Goal: Task Accomplishment & Management: Manage account settings

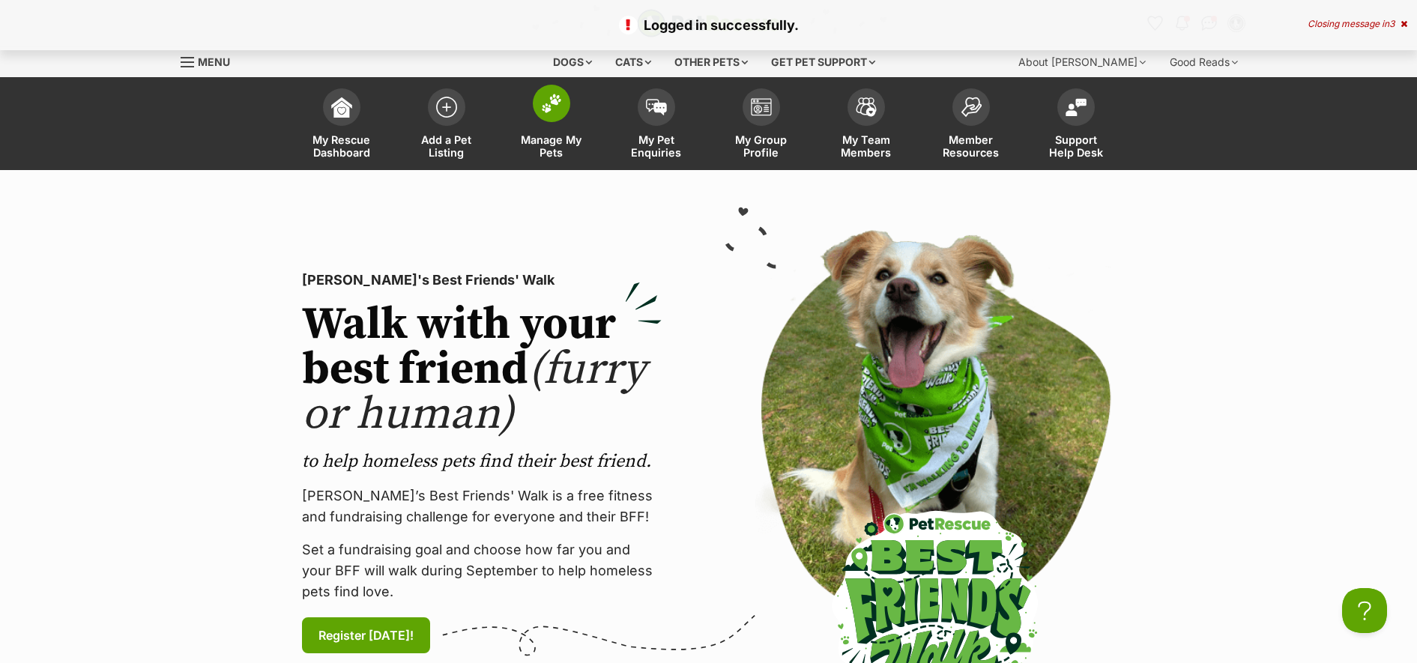
click at [557, 118] on span at bounding box center [551, 103] width 37 height 37
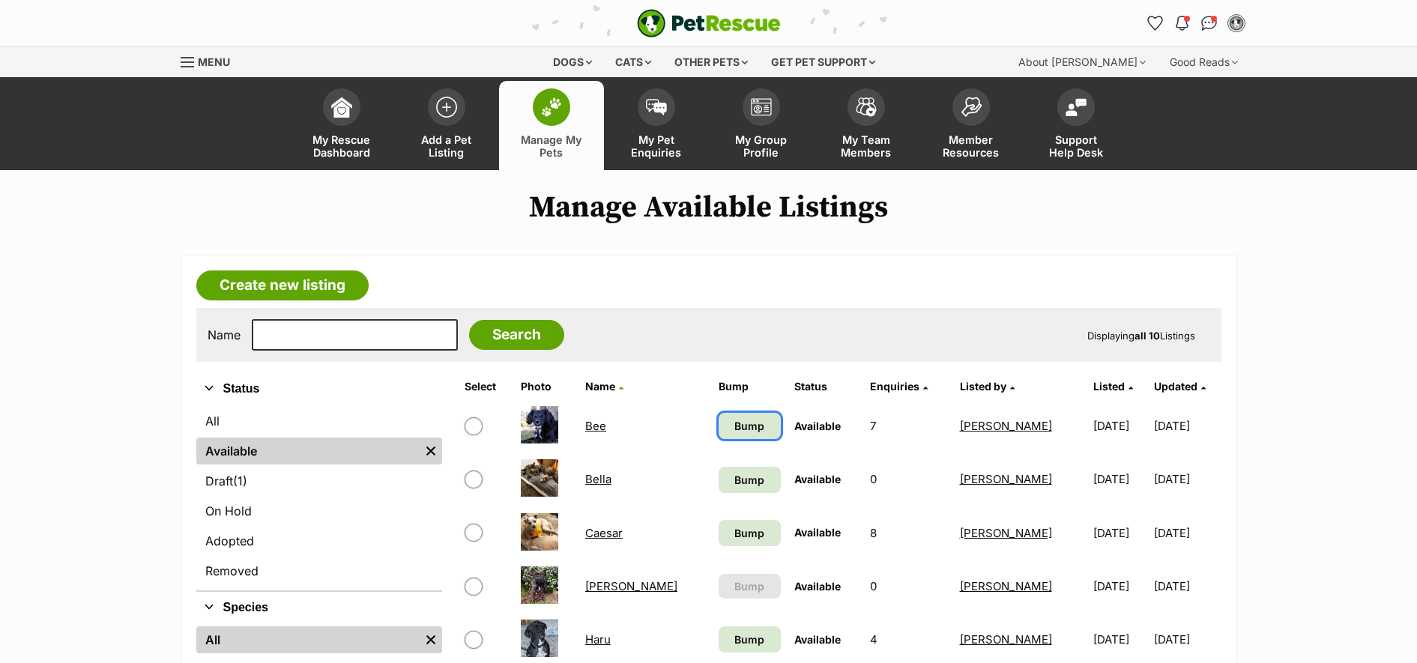
click at [734, 419] on span "Bump" at bounding box center [749, 426] width 30 height 16
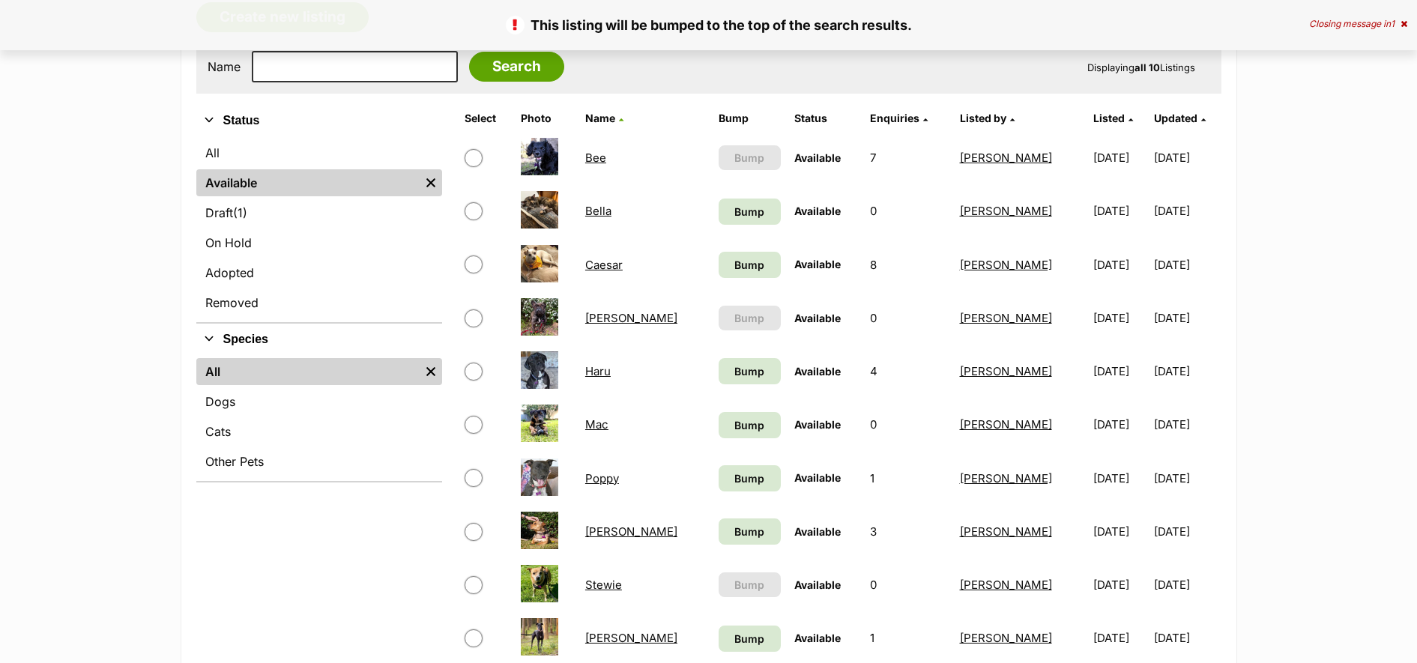
scroll to position [275, 0]
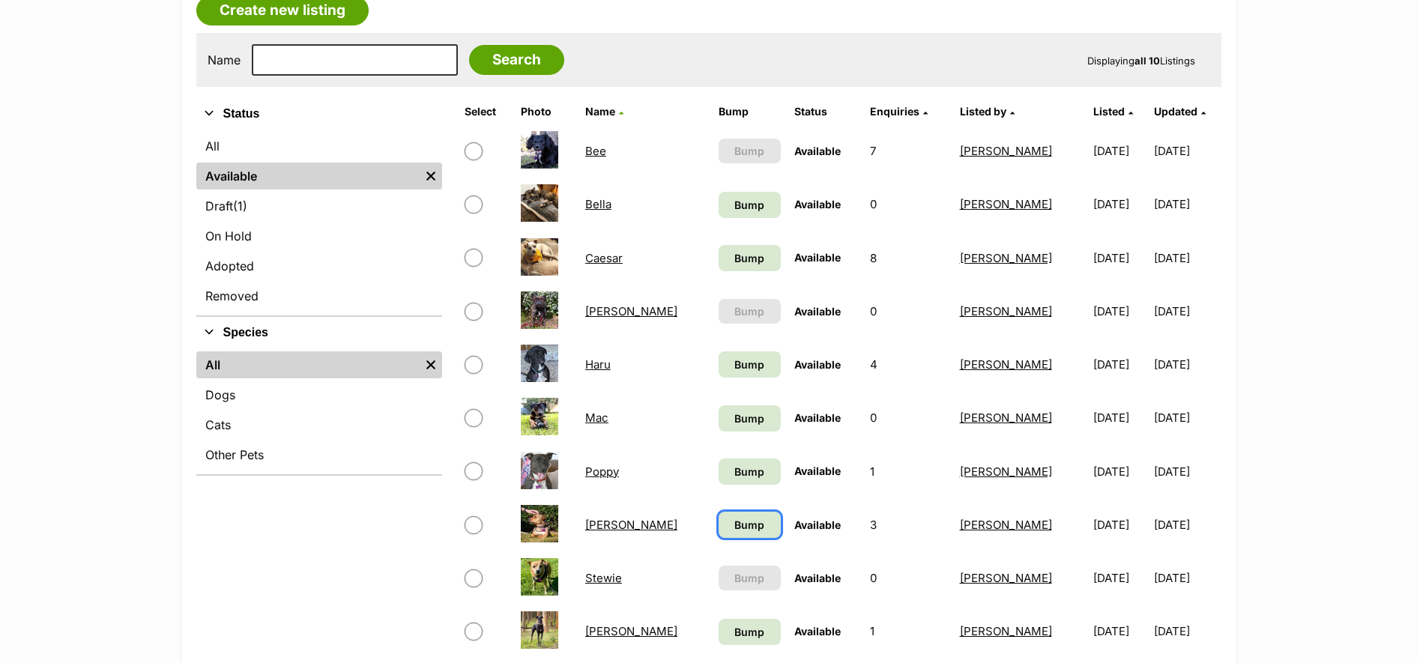
click at [734, 527] on span "Bump" at bounding box center [749, 525] width 30 height 16
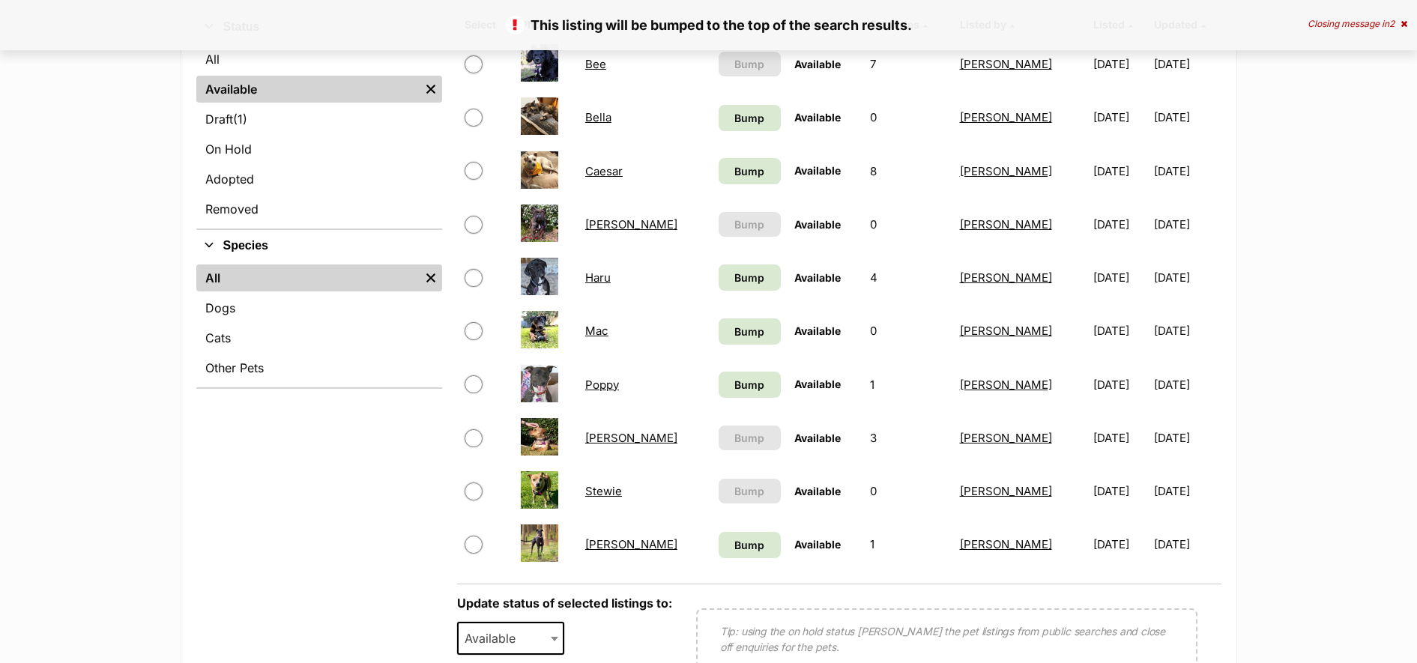
scroll to position [437, 0]
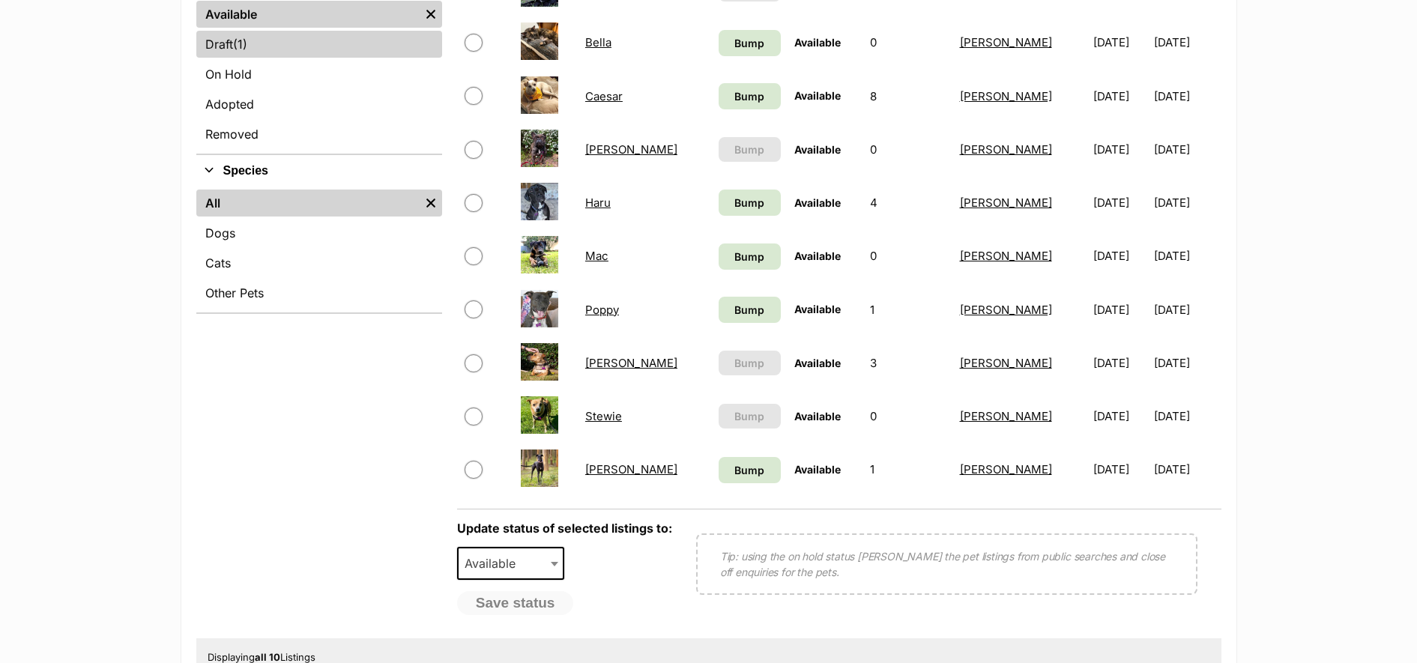
click at [246, 49] on span "(1)" at bounding box center [240, 44] width 14 height 18
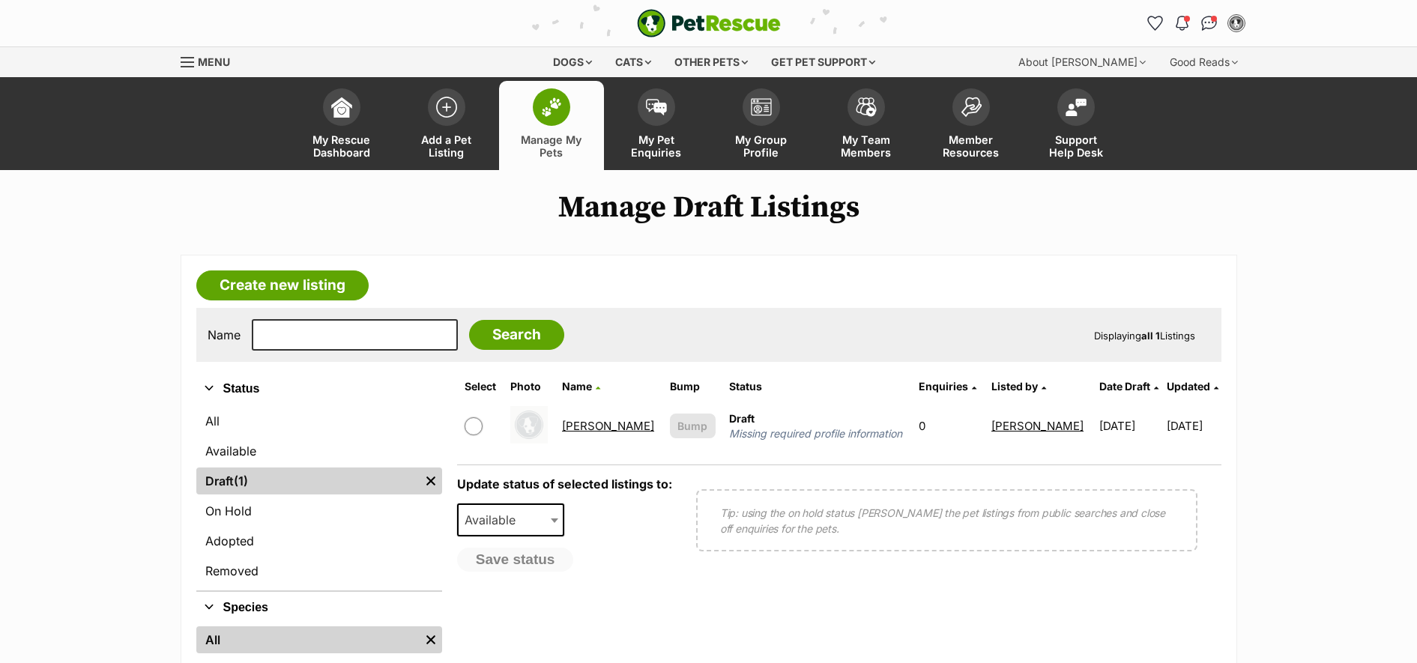
click at [581, 424] on link "[PERSON_NAME]" at bounding box center [608, 426] width 92 height 14
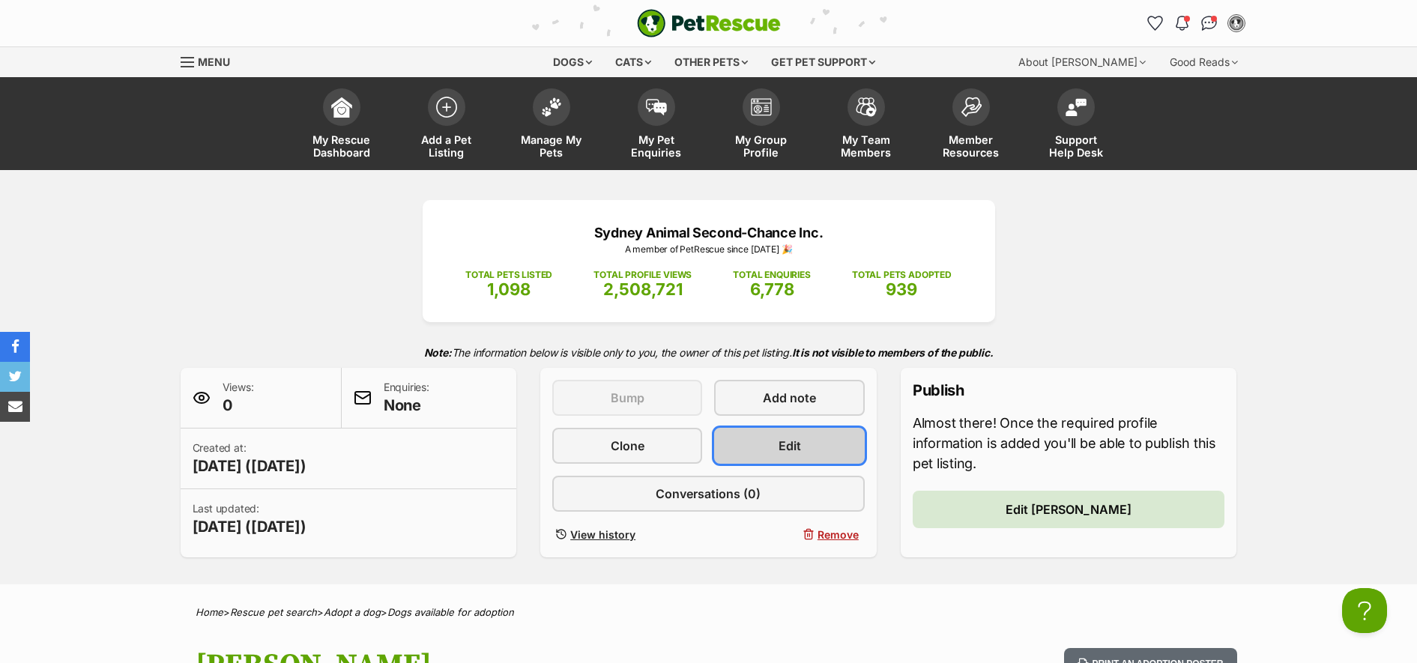
click at [782, 456] on link "Edit" at bounding box center [789, 446] width 150 height 36
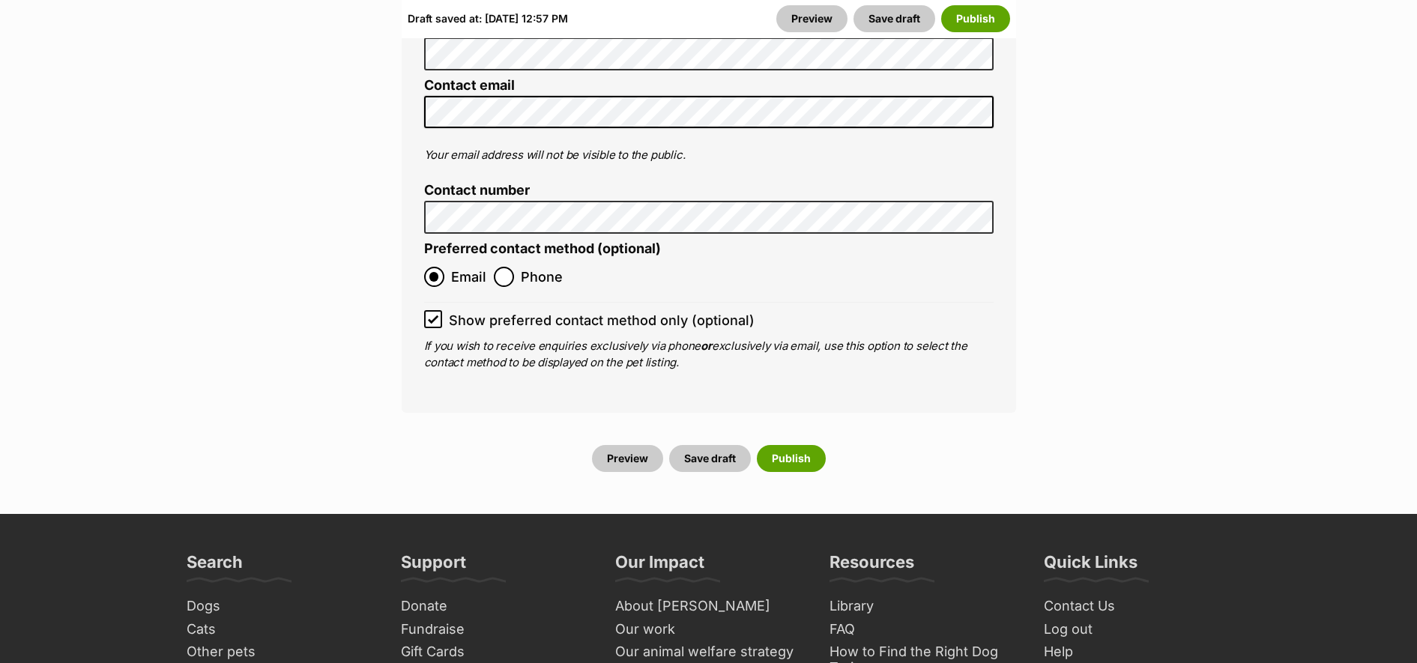
scroll to position [6069, 0]
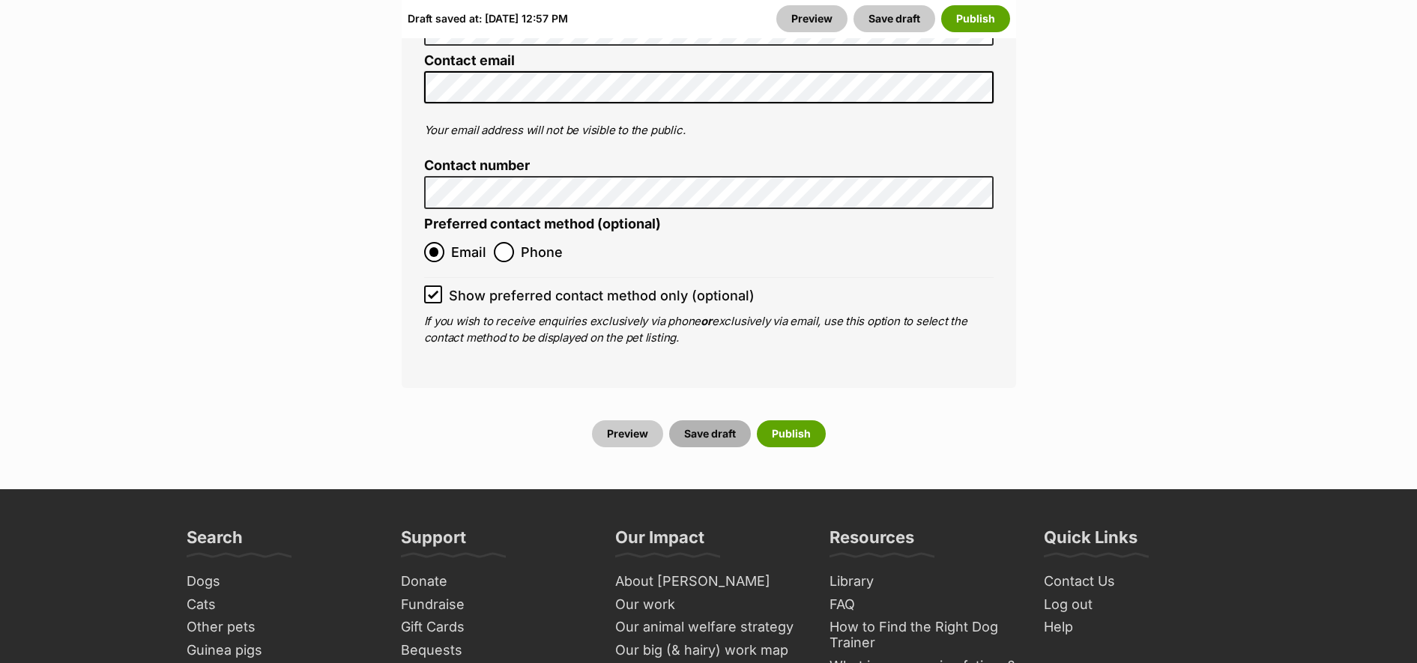
click at [695, 420] on button "Save draft" at bounding box center [710, 433] width 82 height 27
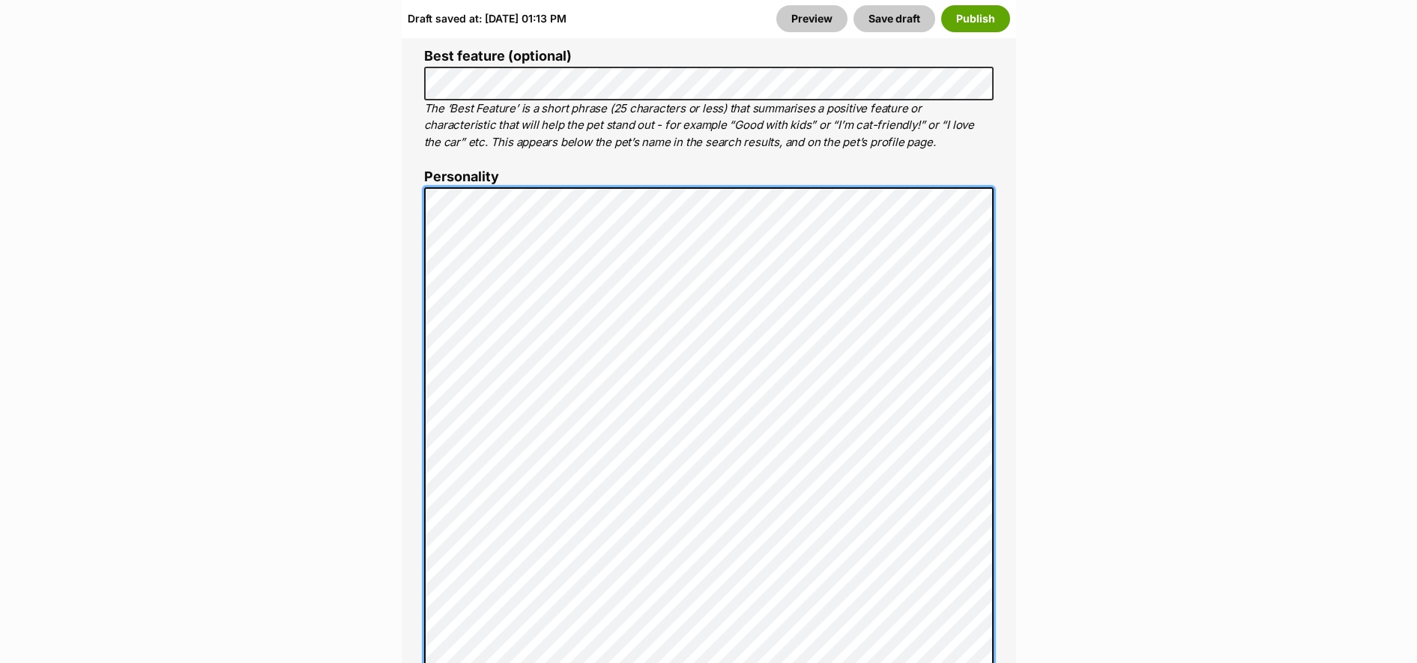
scroll to position [1120, 0]
